Goal: Task Accomplishment & Management: Manage account settings

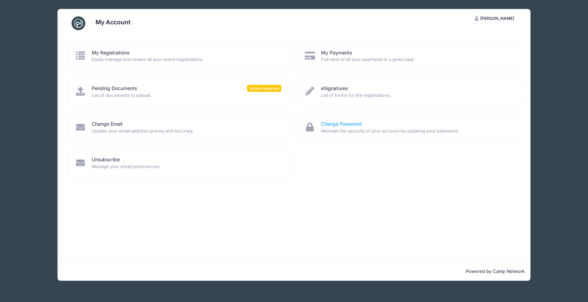
click at [337, 122] on link "Change Password" at bounding box center [341, 123] width 41 height 7
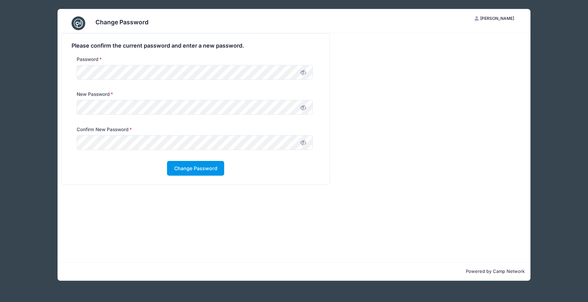
click at [196, 167] on button "Change Password" at bounding box center [195, 168] width 57 height 15
